Goal: Task Accomplishment & Management: Manage account settings

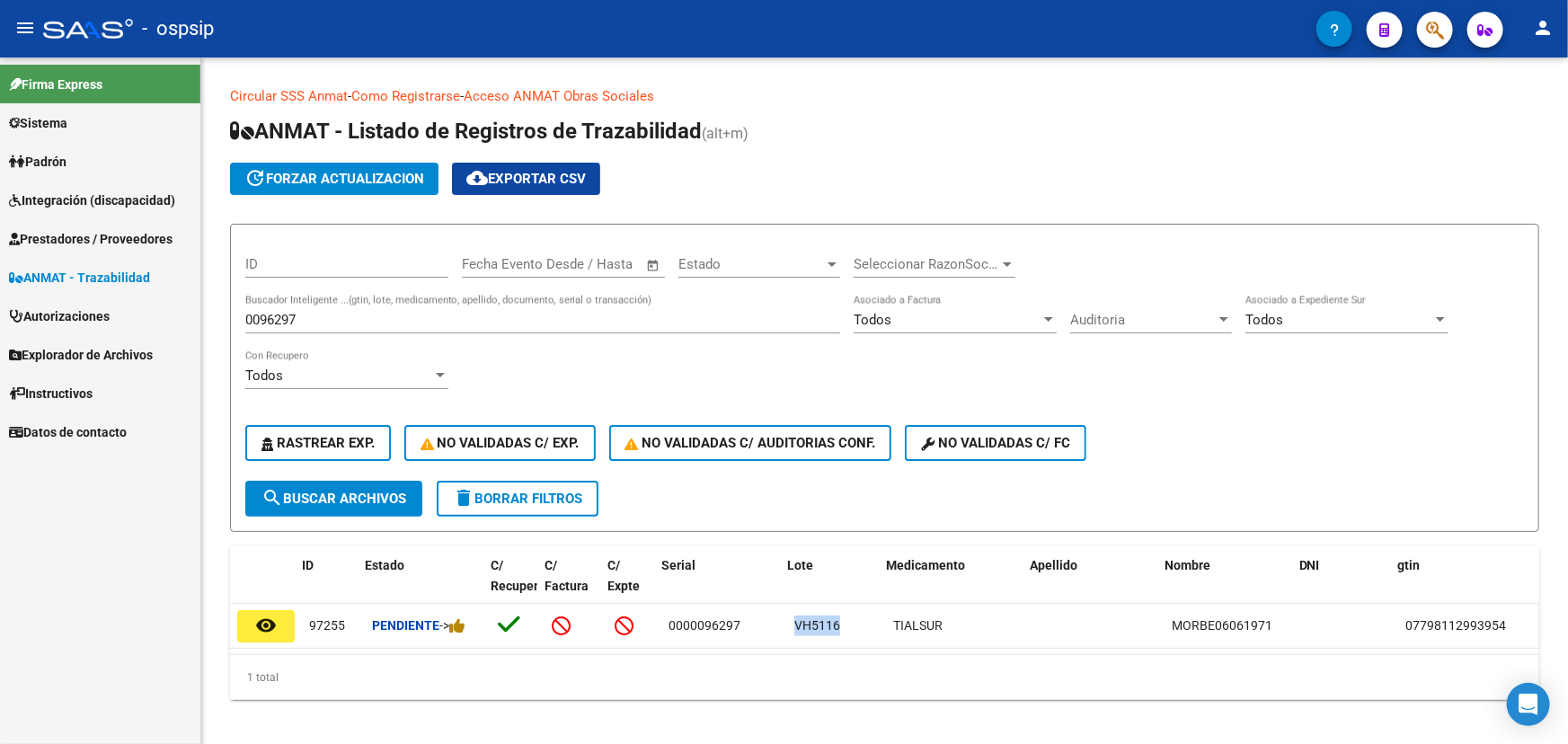
scroll to position [0, 8]
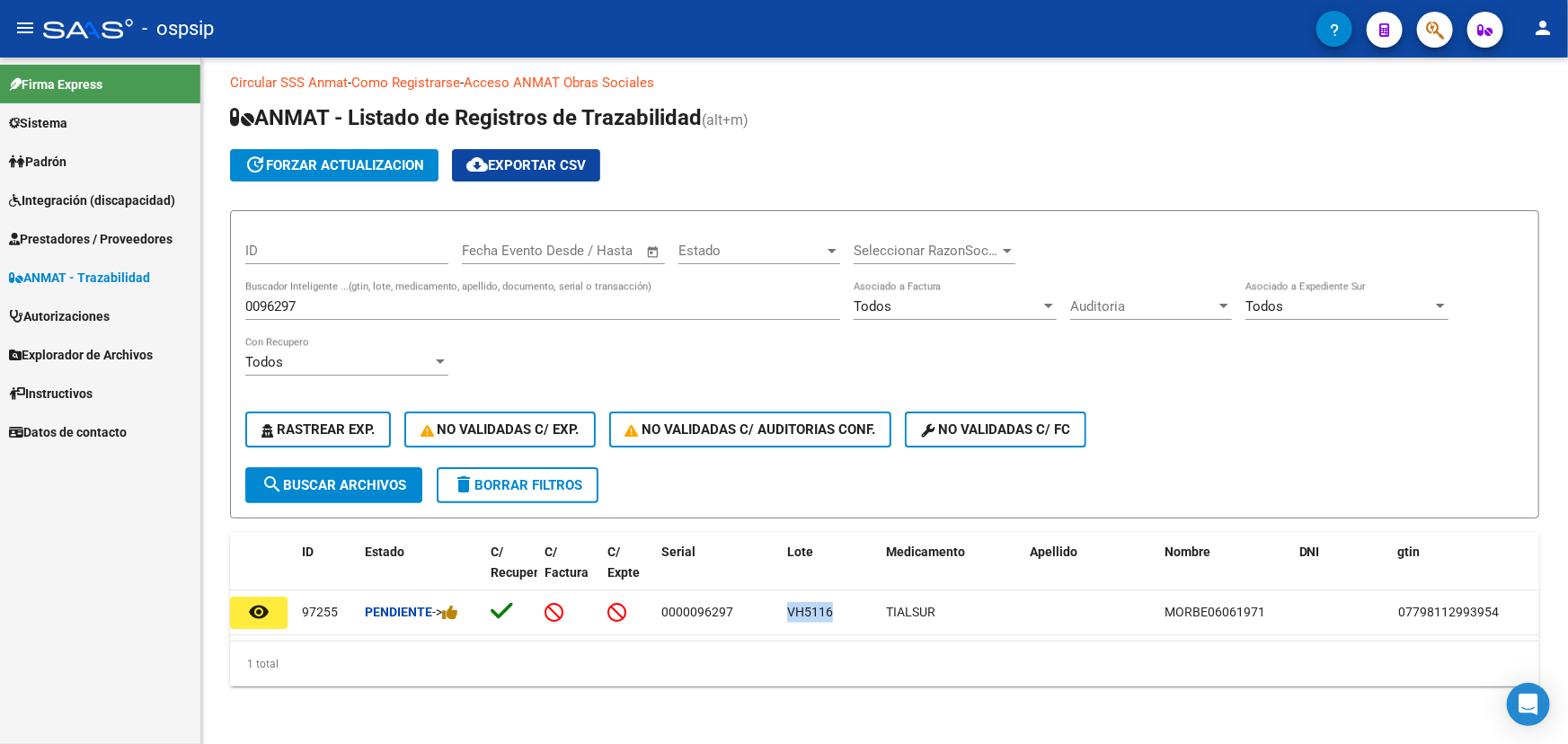
click at [1539, 33] on mat-icon "person" at bounding box center [1542, 28] width 22 height 22
click at [1515, 109] on button "exit_to_app Salir" at bounding box center [1505, 118] width 110 height 43
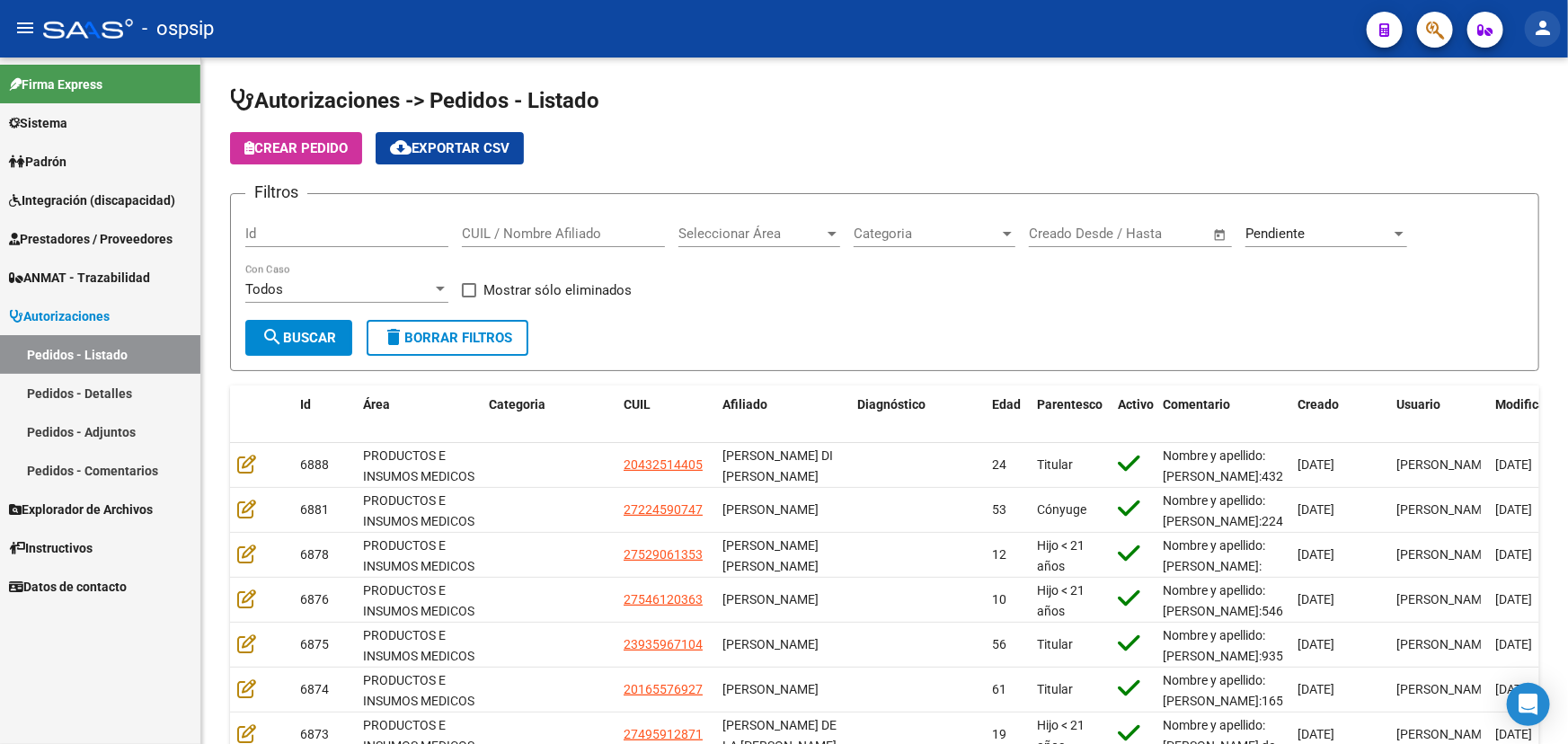
click at [1539, 38] on mat-icon "person" at bounding box center [1542, 28] width 22 height 22
click at [1522, 111] on button "exit_to_app Salir" at bounding box center [1505, 118] width 110 height 43
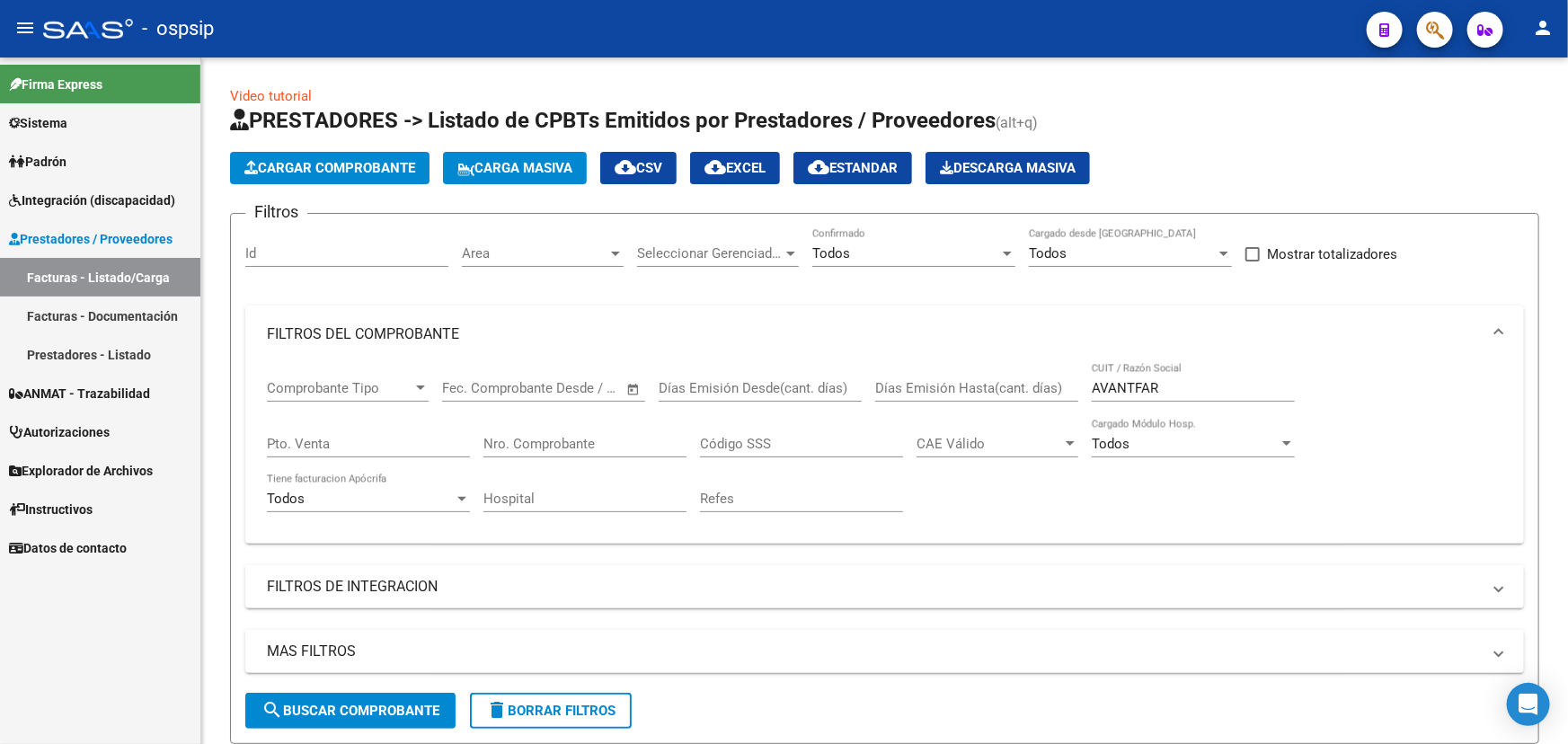
scroll to position [503, 0]
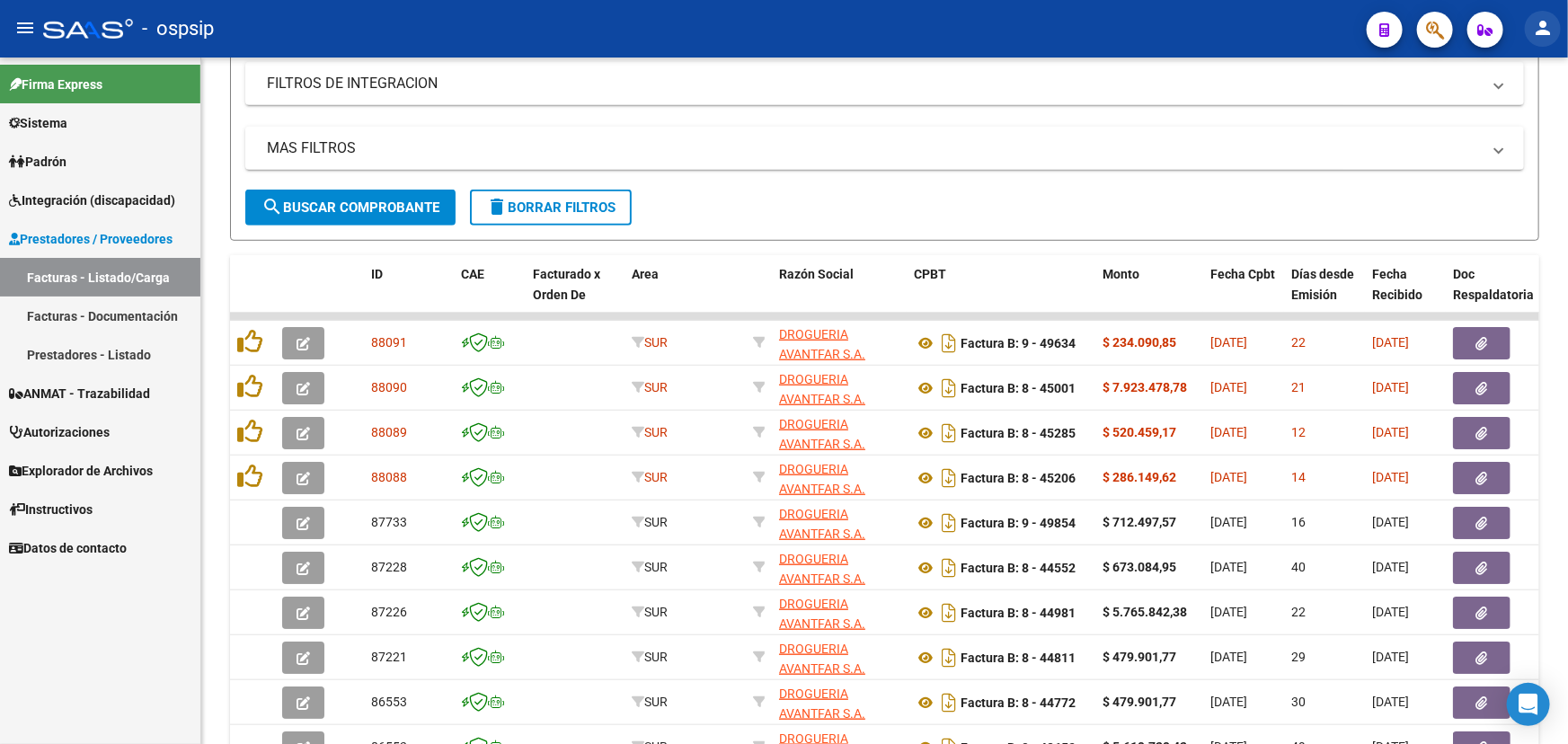
click at [1542, 24] on mat-icon "person" at bounding box center [1542, 28] width 22 height 22
click at [1531, 124] on button "exit_to_app Salir" at bounding box center [1505, 118] width 110 height 43
